Goal: Task Accomplishment & Management: Use online tool/utility

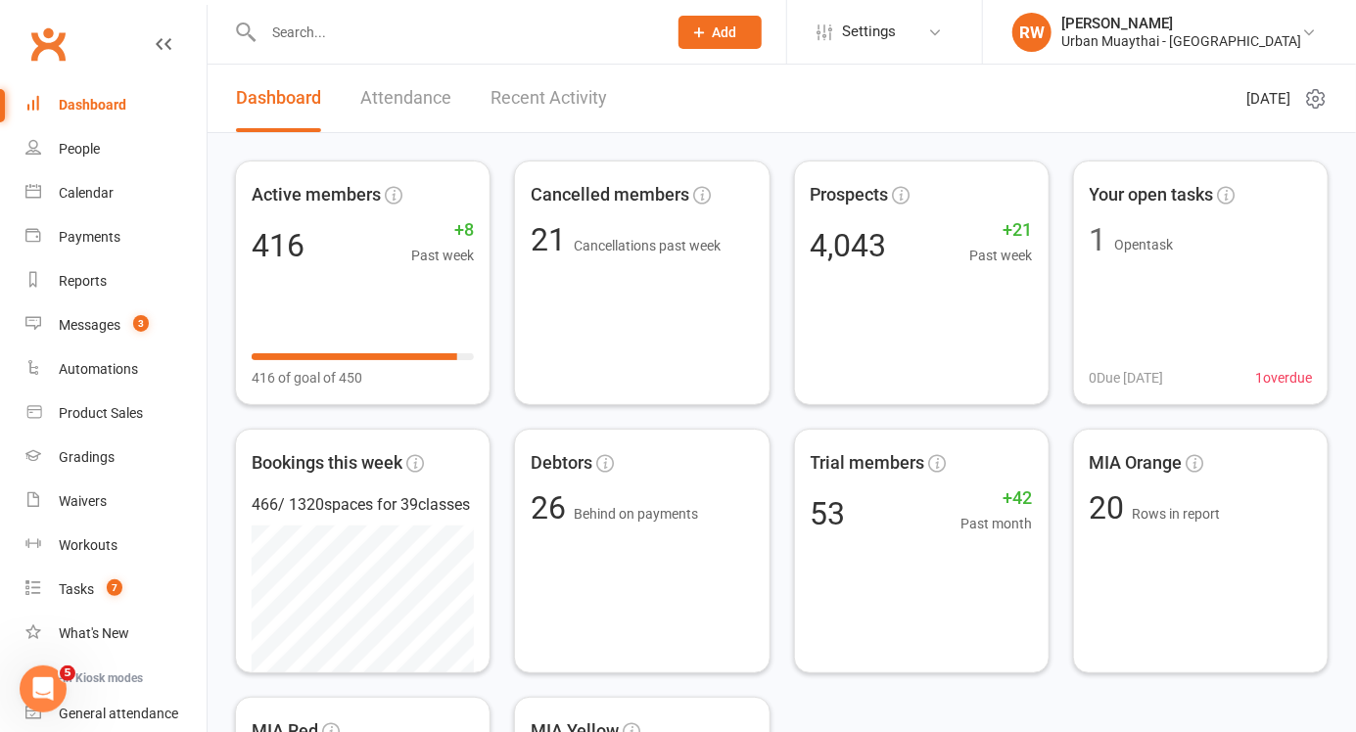
click at [110, 92] on link "Dashboard" at bounding box center [115, 105] width 181 height 44
click at [82, 151] on div "People" at bounding box center [79, 149] width 41 height 16
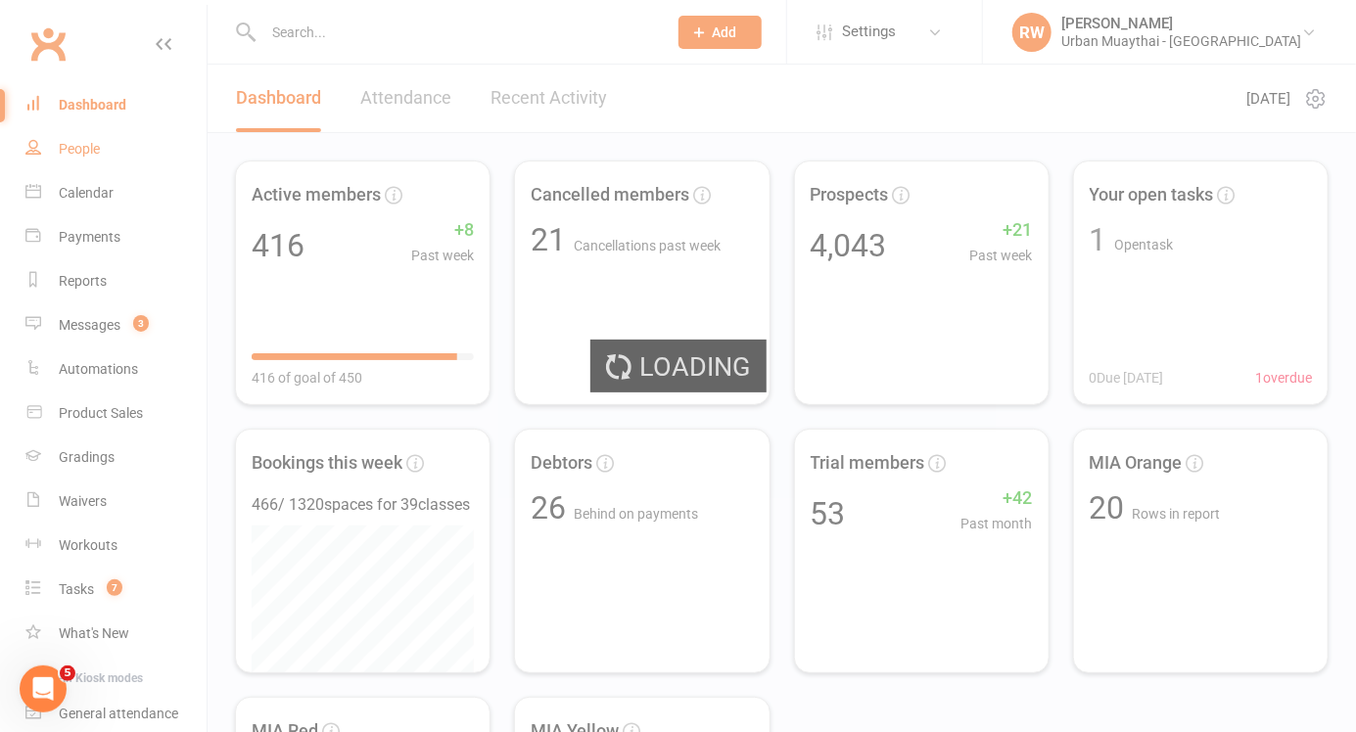
select select "100"
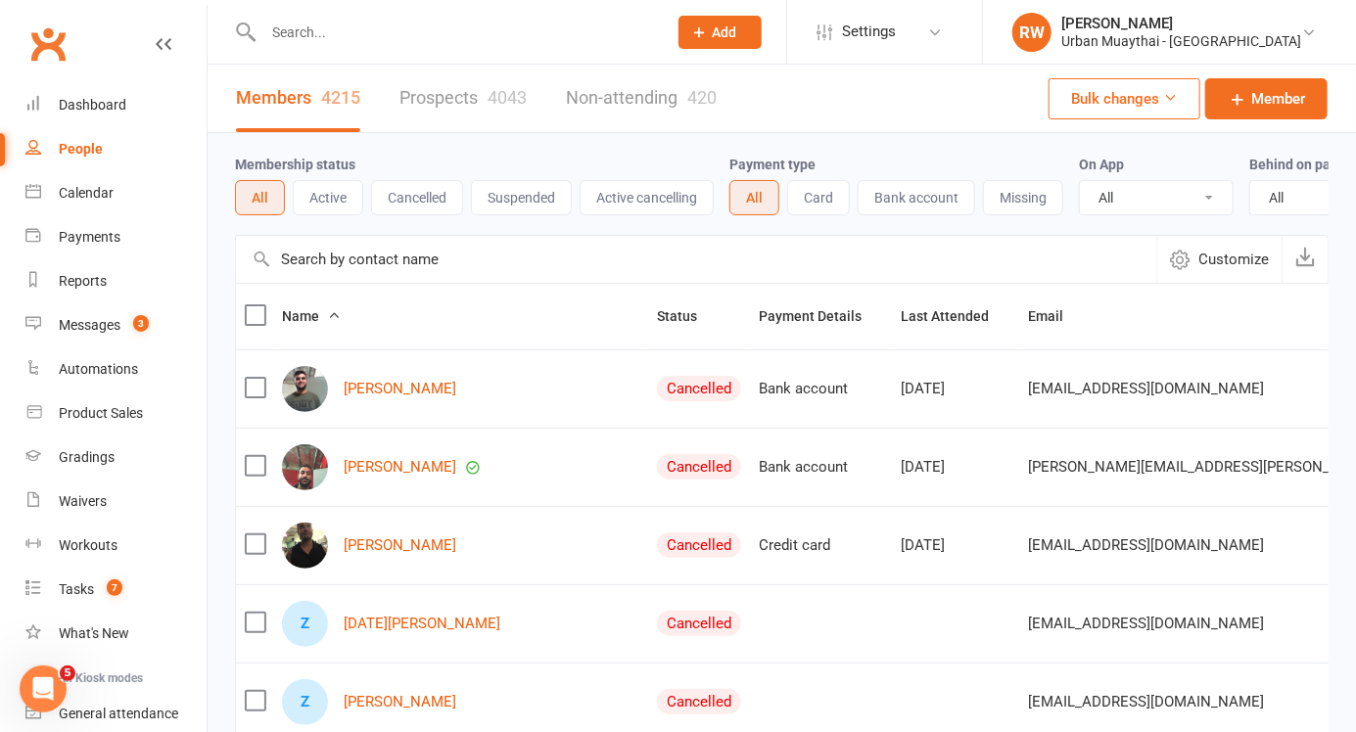
click at [93, 100] on div "Dashboard" at bounding box center [93, 105] width 68 height 16
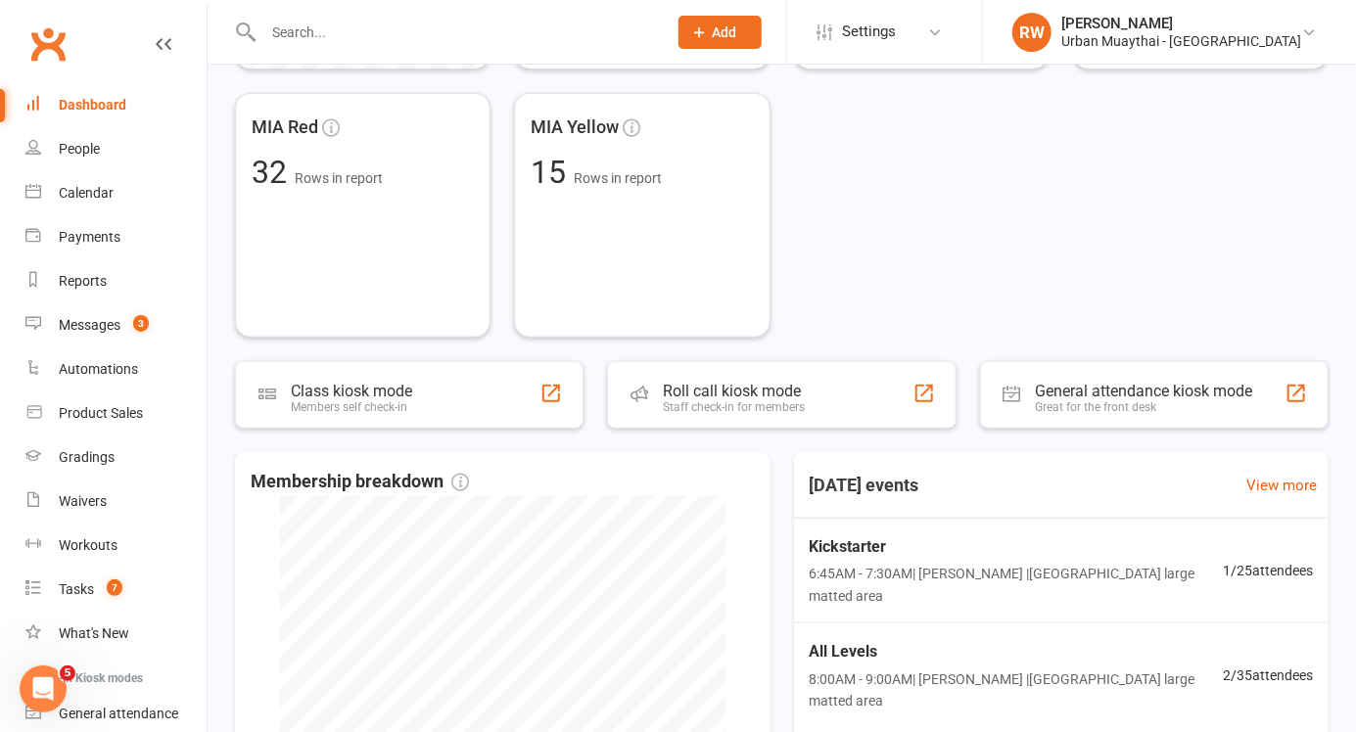
scroll to position [668, 0]
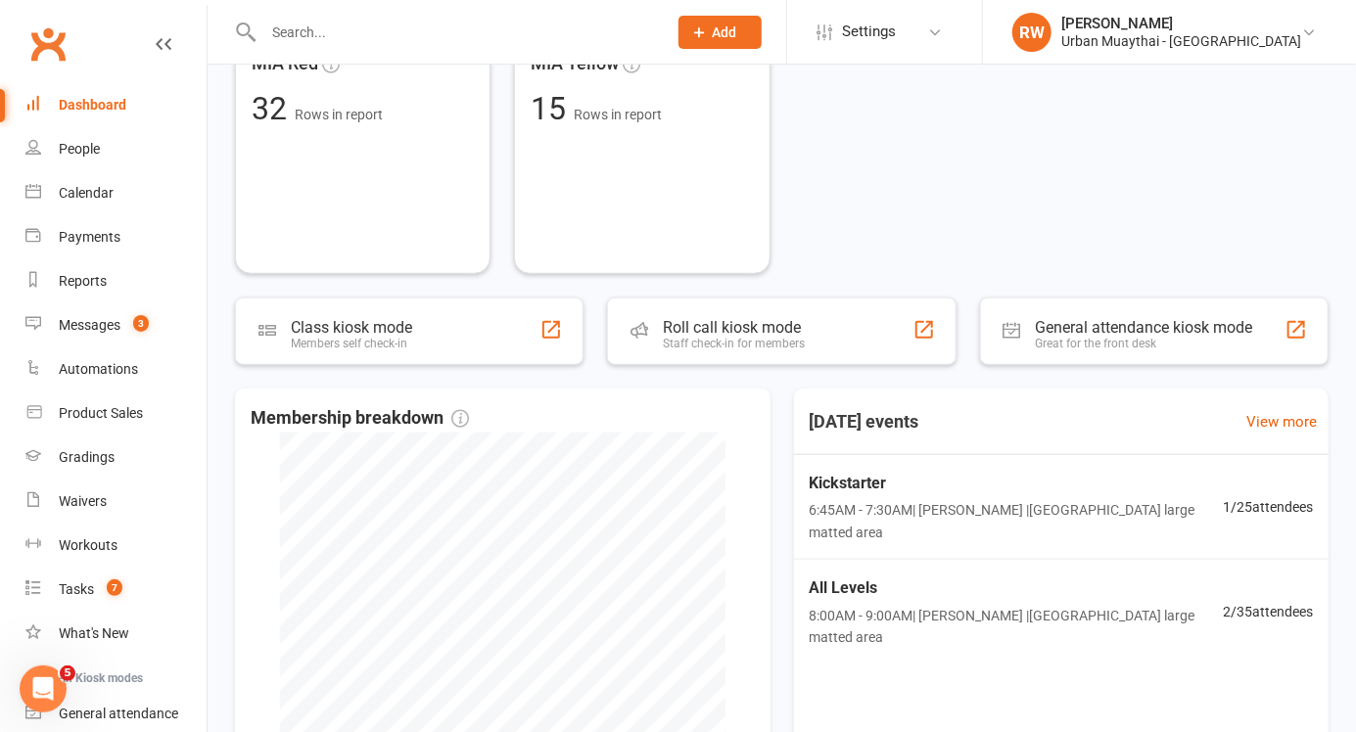
click at [779, 337] on div "Staff check-in for members" at bounding box center [734, 344] width 142 height 14
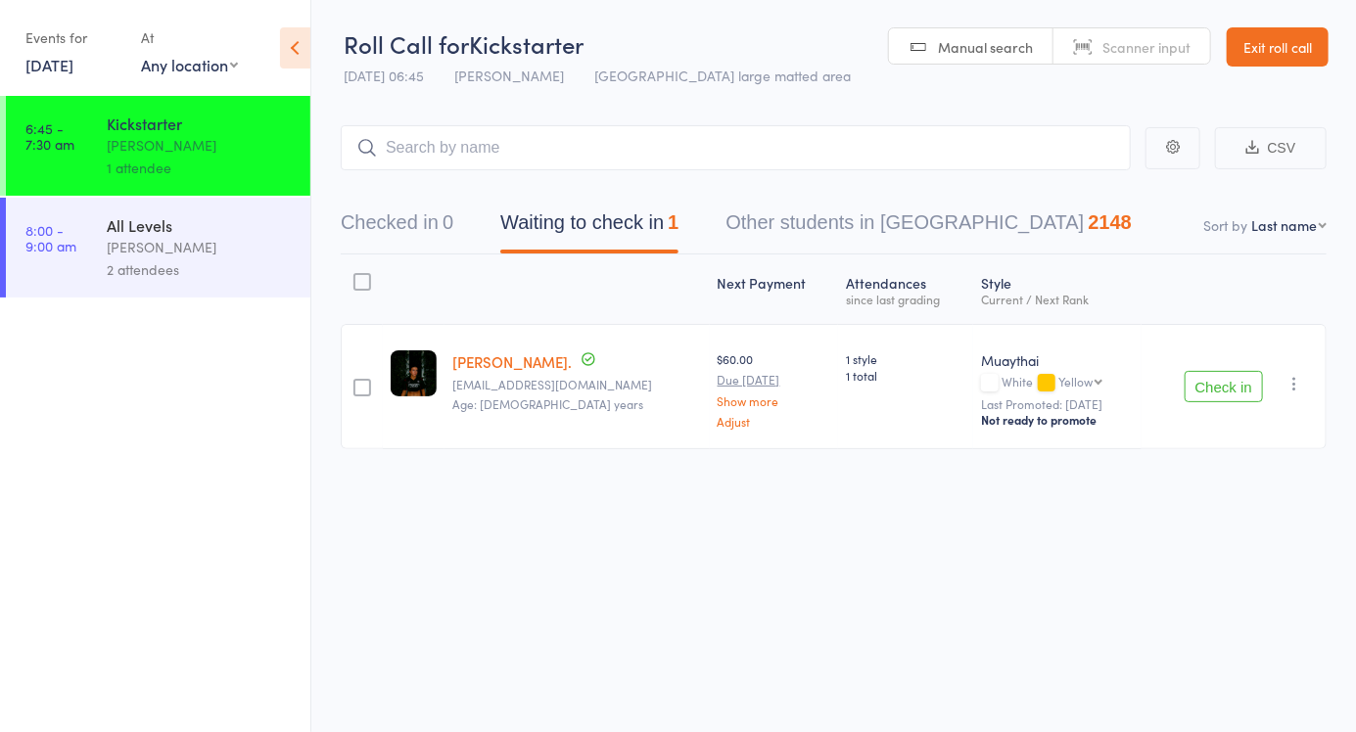
click at [1143, 61] on link "Scanner input" at bounding box center [1132, 46] width 157 height 37
click at [658, 151] on input "search" at bounding box center [736, 147] width 790 height 45
click at [1298, 599] on div "Roll Call for Kickstarter [DATE] 06:45 [PERSON_NAME] Miami large matted area Ma…" at bounding box center [678, 366] width 1356 height 732
click at [443, 212] on button "Checked in 0" at bounding box center [397, 228] width 113 height 52
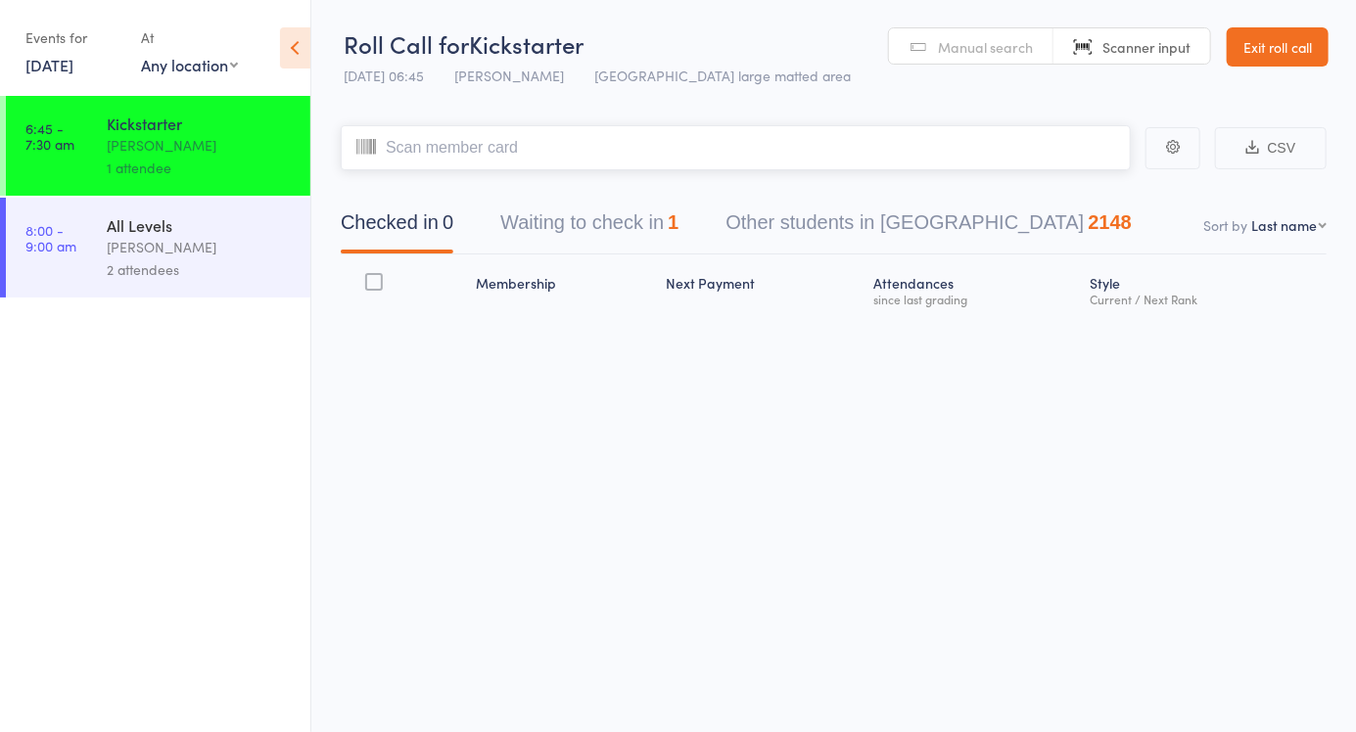
click at [444, 155] on input "search" at bounding box center [736, 147] width 790 height 45
type input "6073"
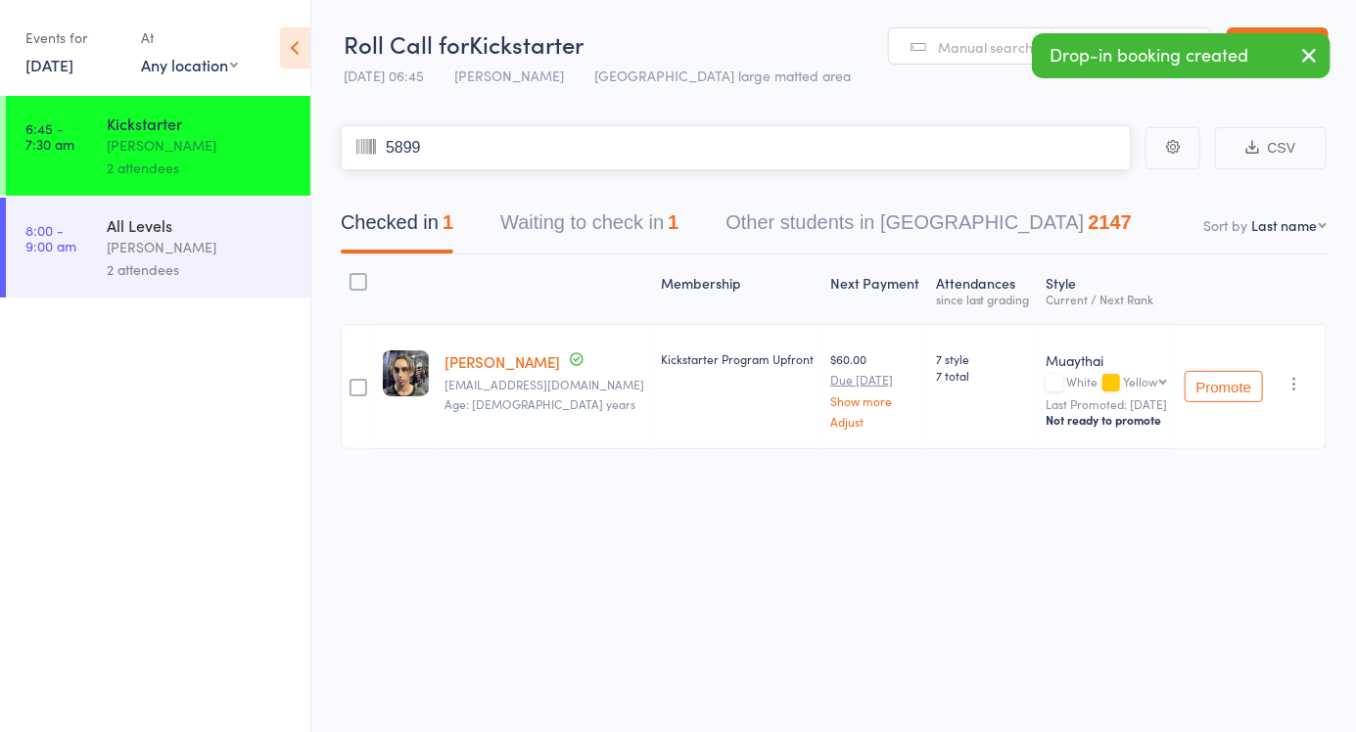
type input "5899"
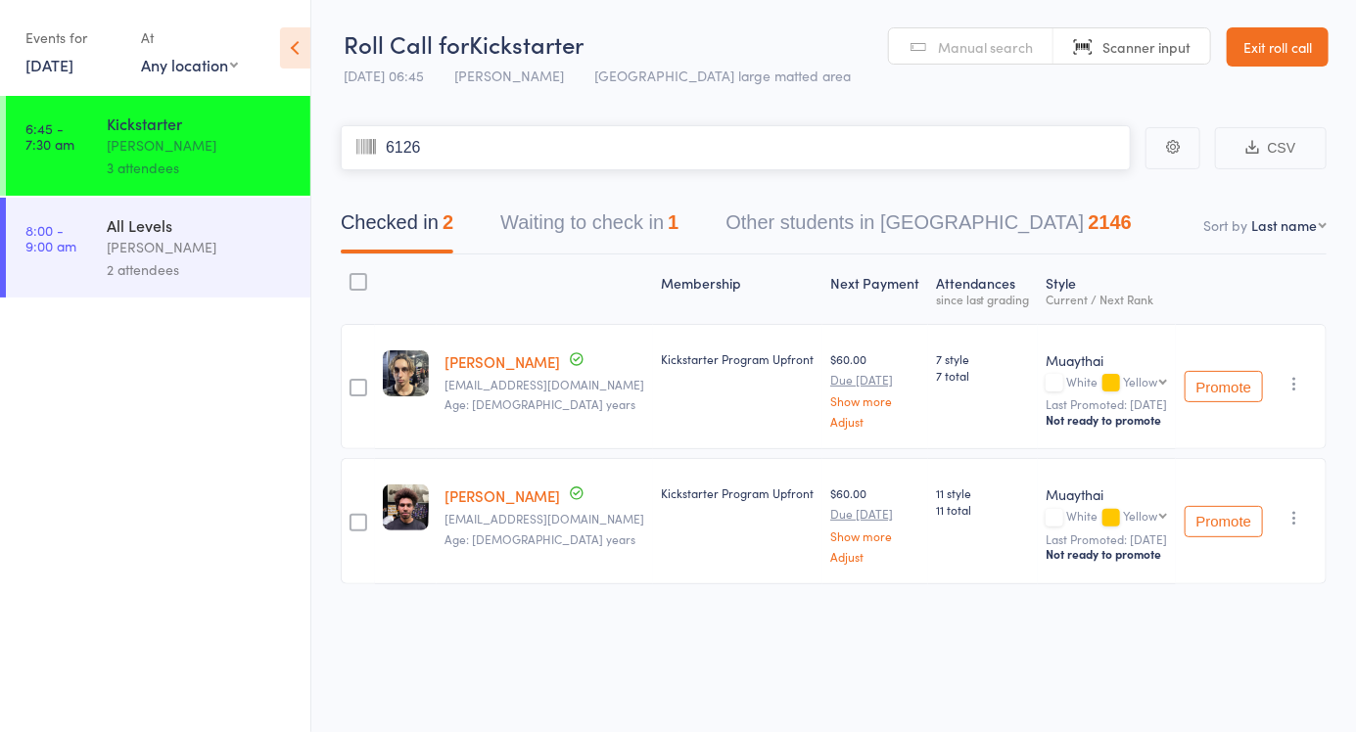
type input "6126"
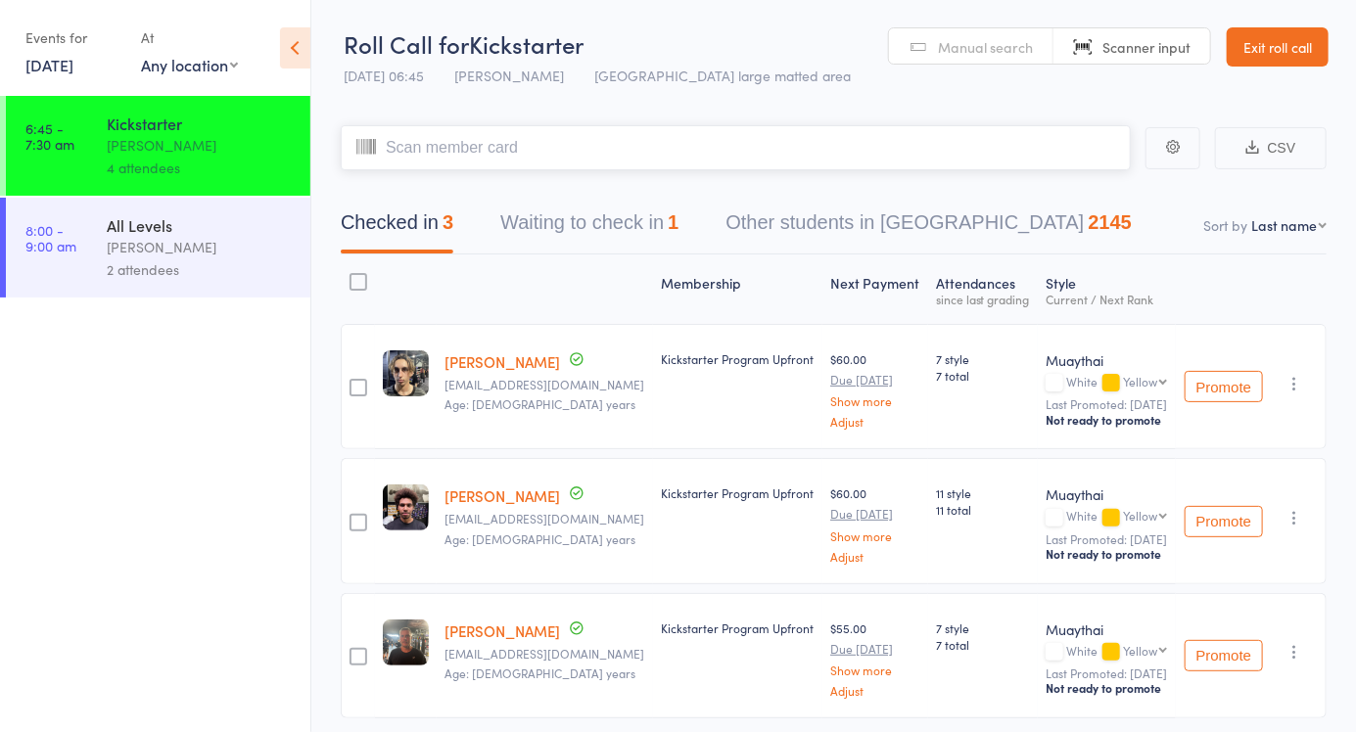
click at [660, 239] on button "Waiting to check in 1" at bounding box center [589, 228] width 178 height 52
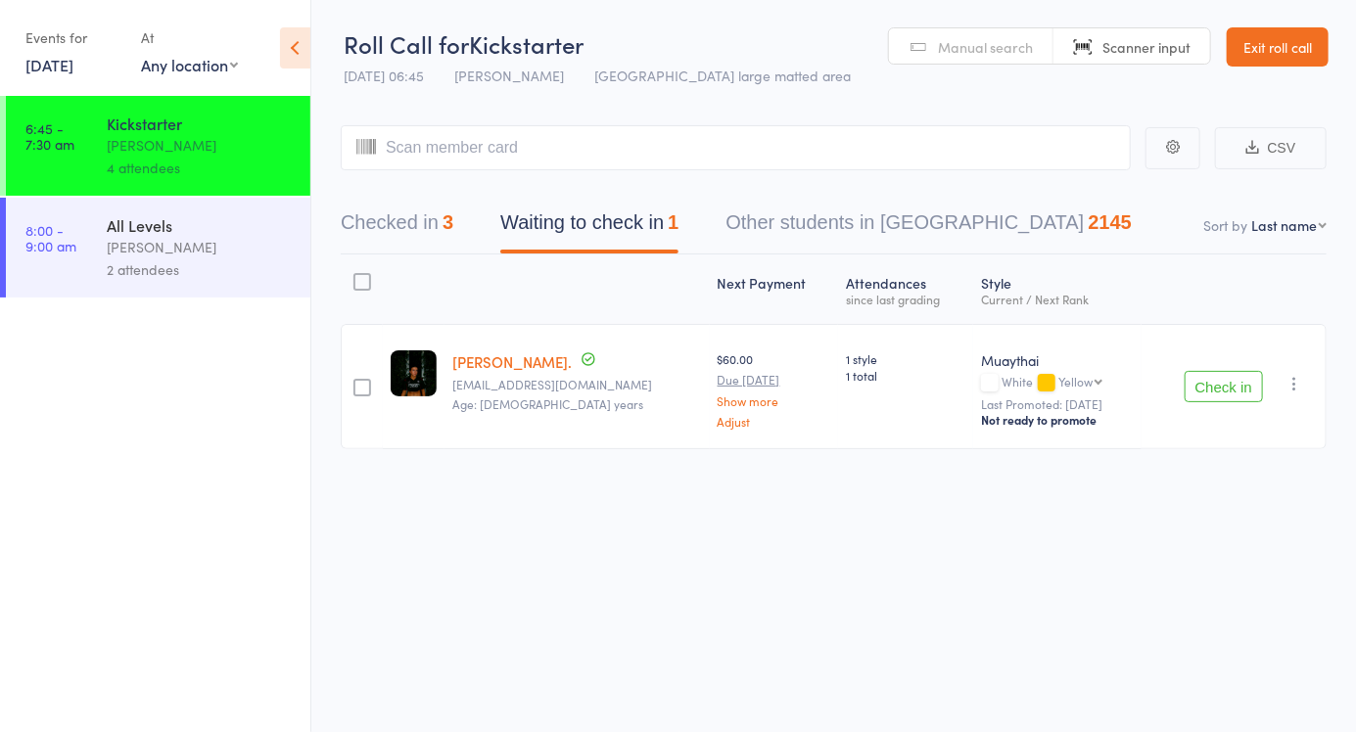
click at [414, 271] on div at bounding box center [414, 289] width 62 height 52
click at [400, 223] on button "Checked in 3" at bounding box center [397, 228] width 113 height 52
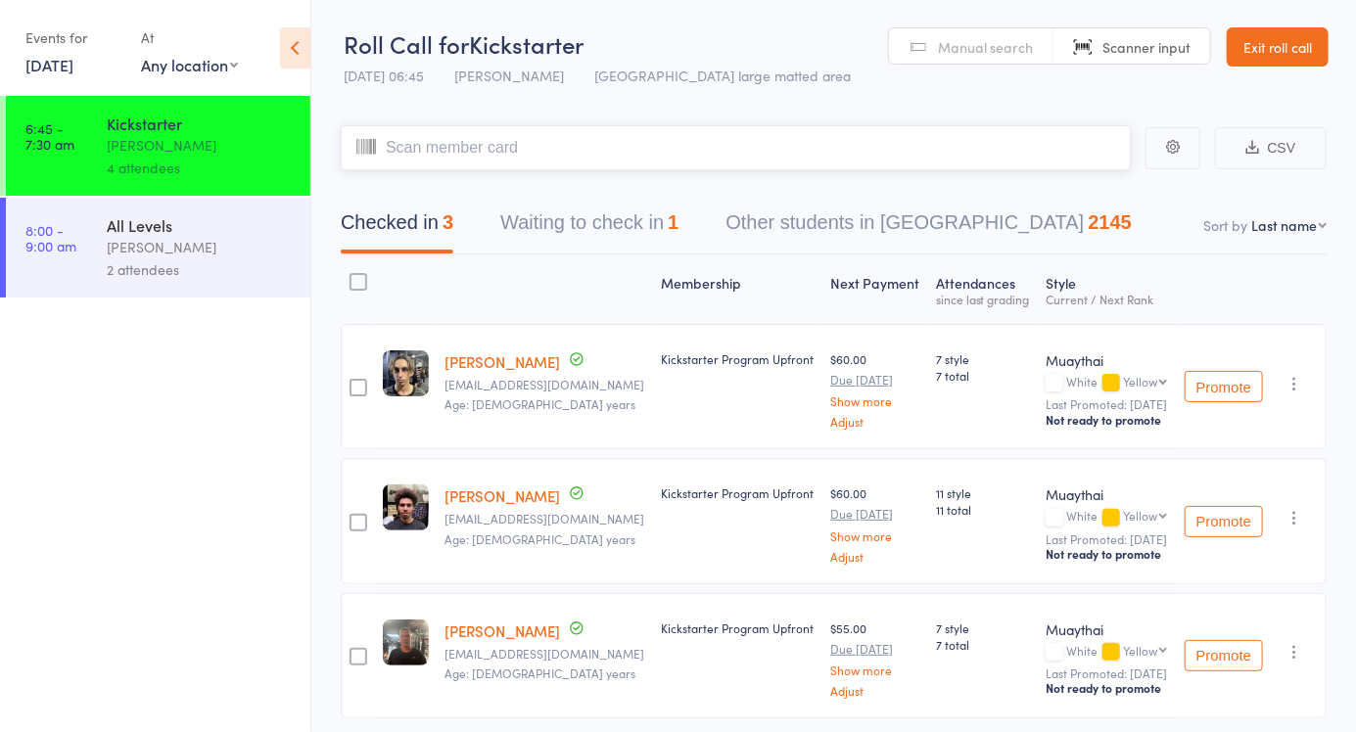
click at [423, 153] on input "search" at bounding box center [736, 147] width 790 height 45
type input "6076"
type input "6066"
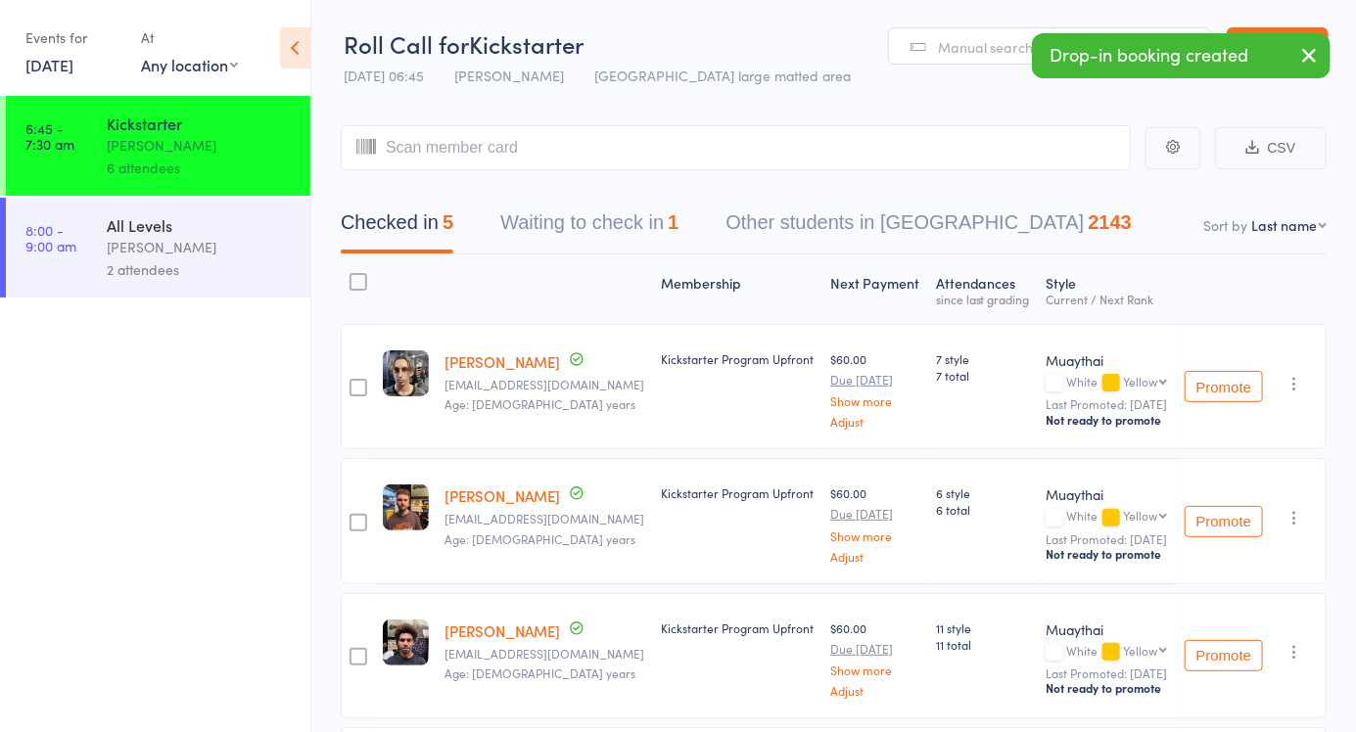
click at [1316, 230] on select "First name Last name Birthday [DATE]? Behind on payments? Check in time Next pa…" at bounding box center [1289, 225] width 75 height 20
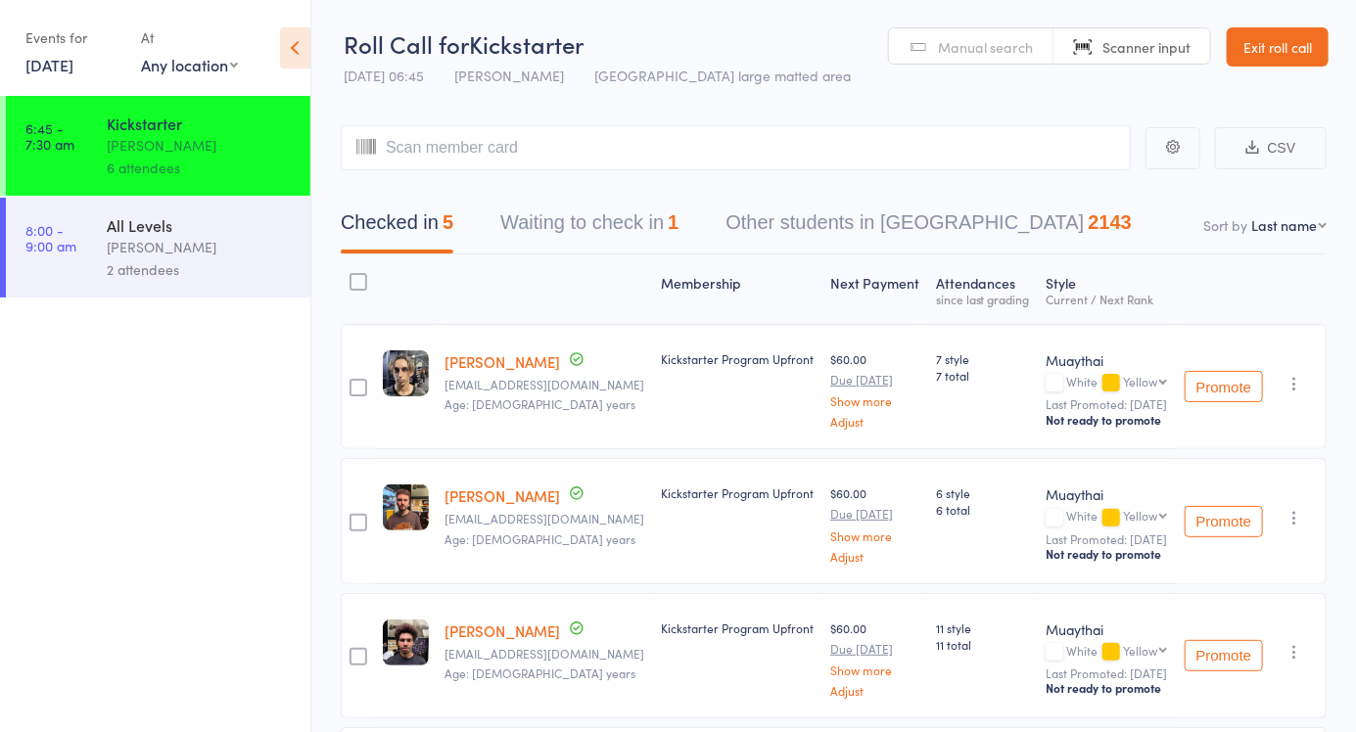
select select "4"
click at [1252, 215] on select "First name Last name Birthday [DATE]? Behind on payments? Check in time Next pa…" at bounding box center [1289, 225] width 75 height 20
click at [573, 167] on input "search" at bounding box center [736, 147] width 790 height 45
